Goal: Task Accomplishment & Management: Manage account settings

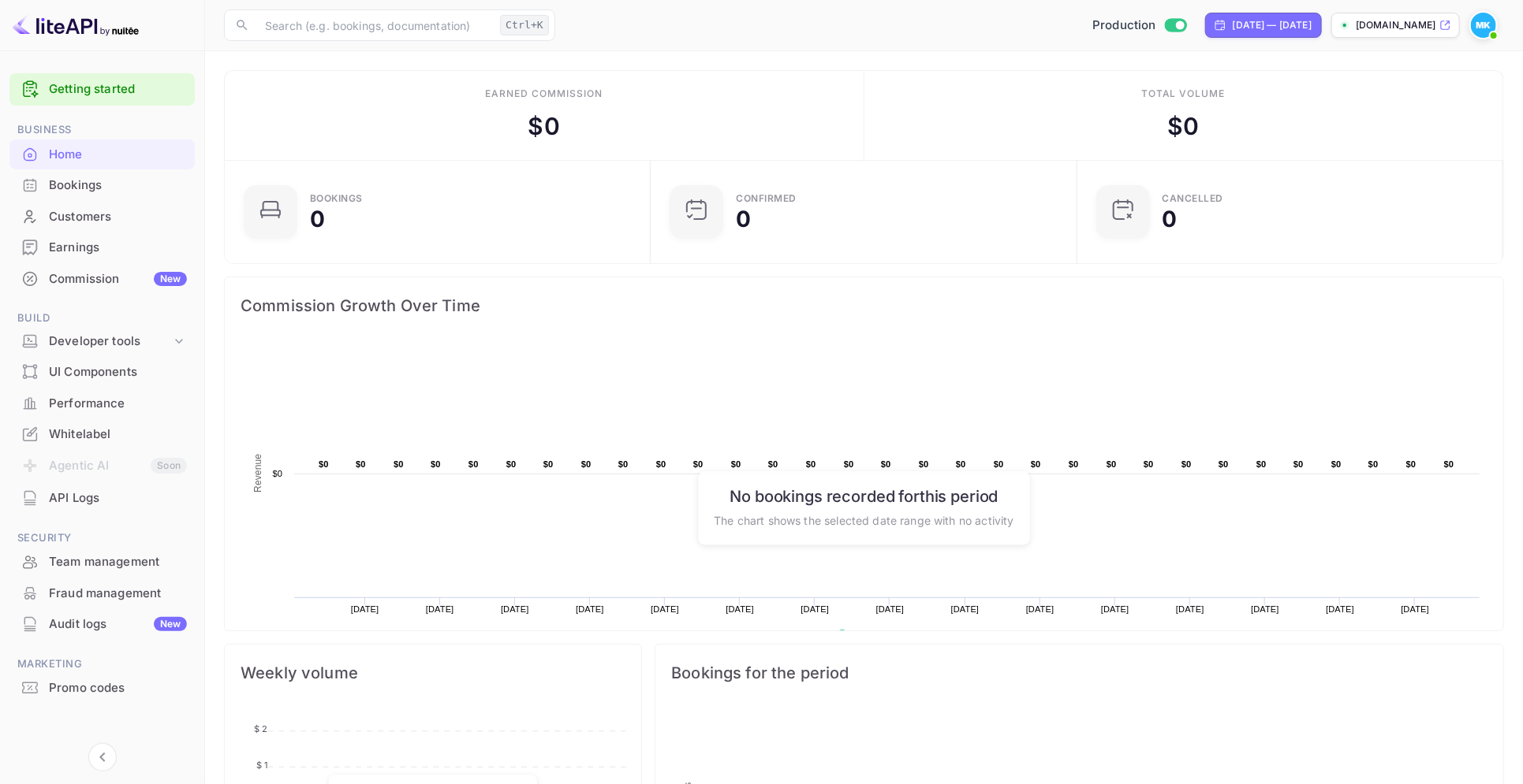
click at [73, 432] on div "Whitelabel" at bounding box center [118, 434] width 138 height 18
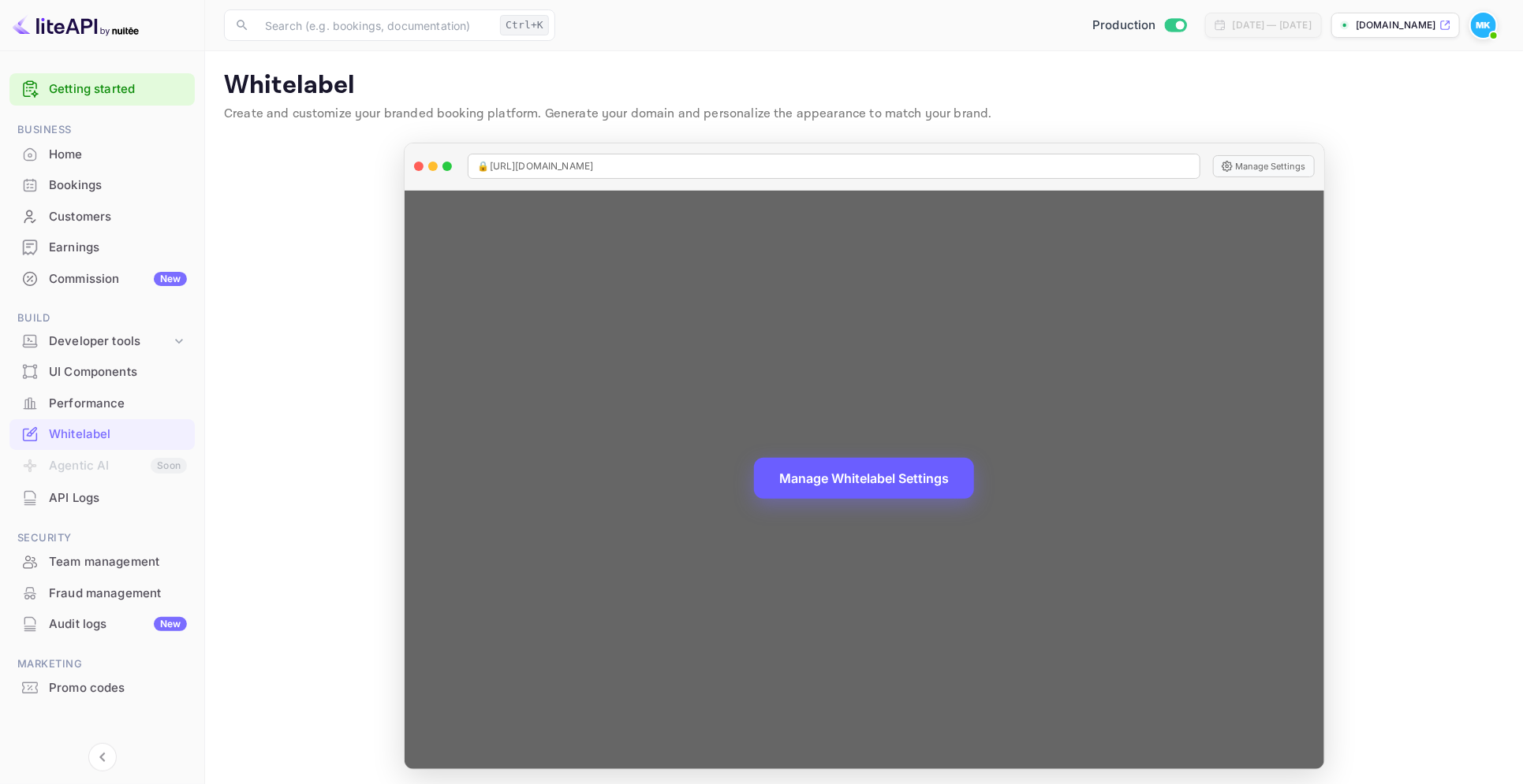
click at [833, 477] on button "Manage Whitelabel Settings" at bounding box center [864, 478] width 220 height 41
click at [888, 475] on button "Manage Whitelabel Settings" at bounding box center [864, 478] width 220 height 41
click at [865, 481] on button "Manage Whitelabel Settings" at bounding box center [864, 478] width 220 height 41
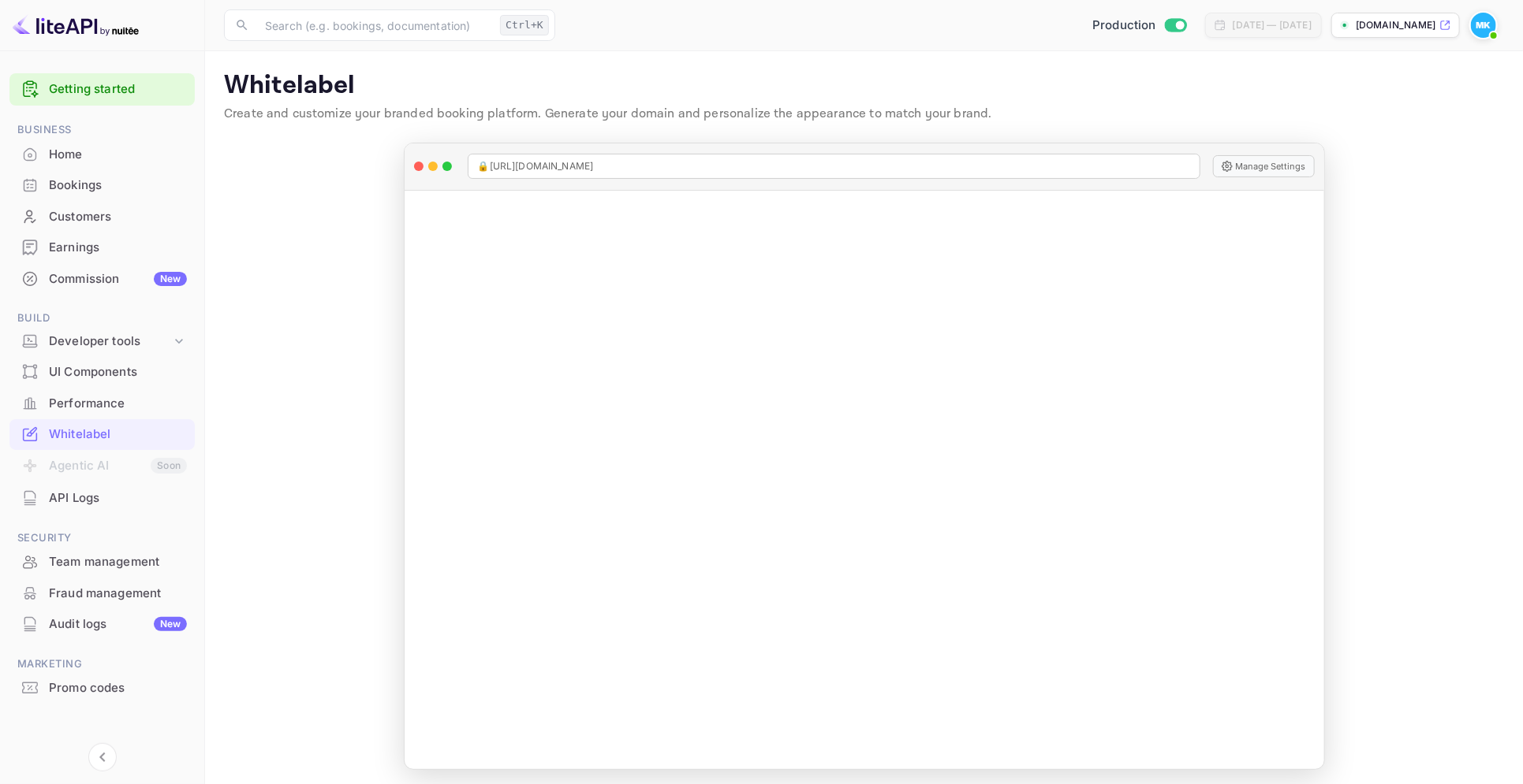
click at [93, 280] on div "Commission New" at bounding box center [118, 279] width 138 height 18
